Goal: Task Accomplishment & Management: Manage account settings

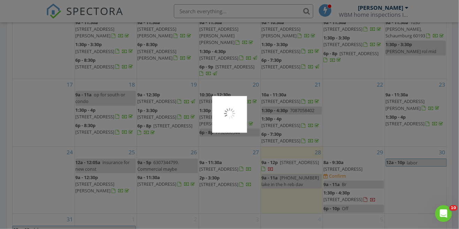
scroll to position [412, 0]
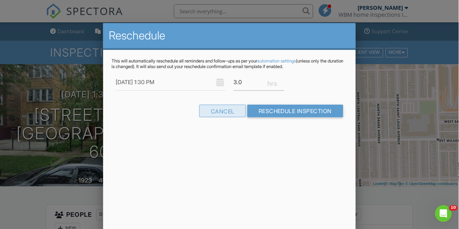
click at [216, 113] on div "Cancel" at bounding box center [222, 110] width 47 height 13
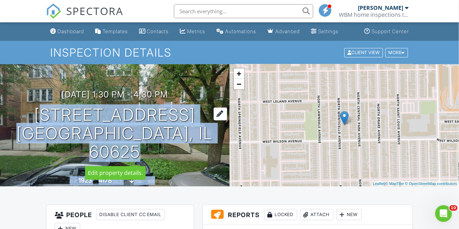
copy div "4621 N Monticello Ave 4 Chicago, IL 60625 Built 1923 4178 sq. ft. basement"
